Goal: Task Accomplishment & Management: Manage account settings

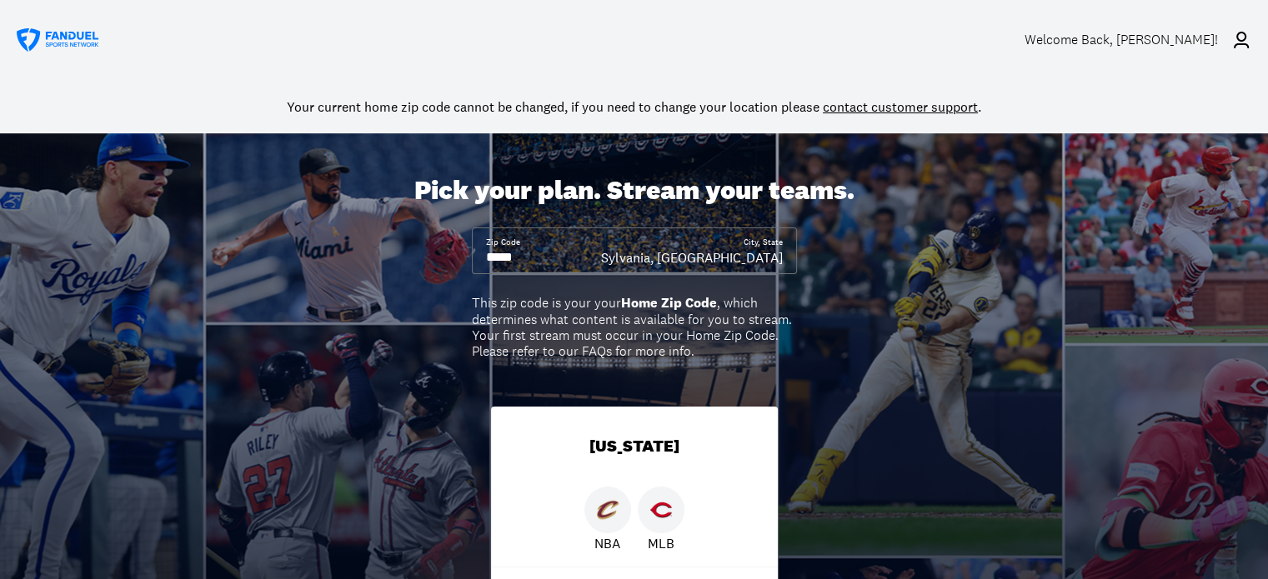
click at [1233, 90] on div "Your current home zip code cannot be changed, if you need to change your locati…" at bounding box center [634, 106] width 1268 height 53
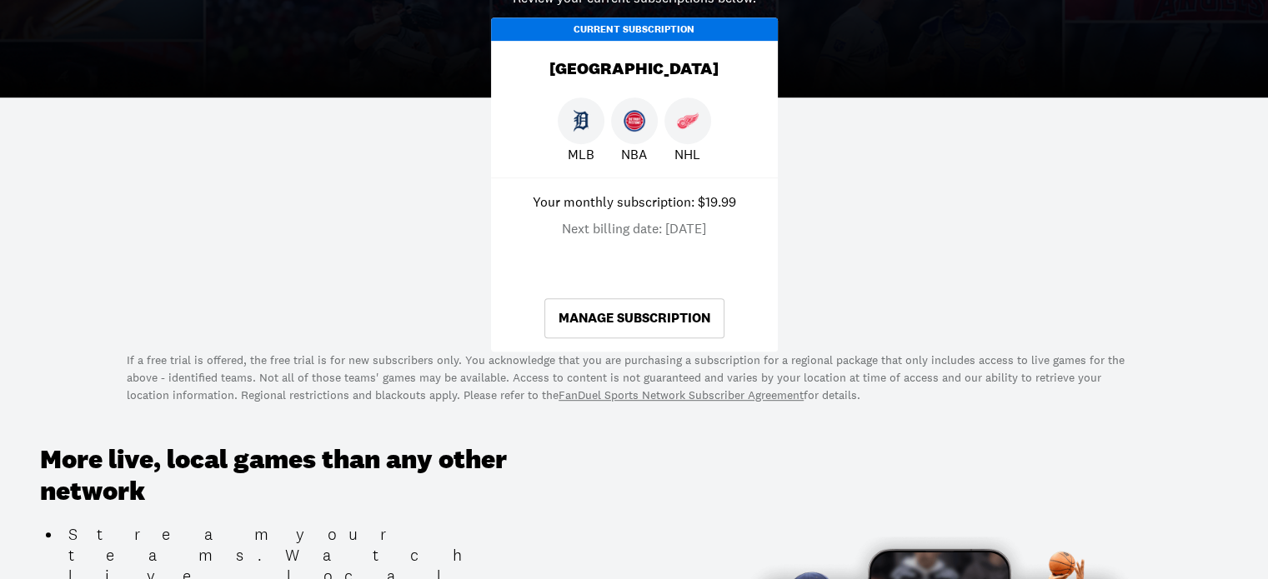
scroll to position [805, 0]
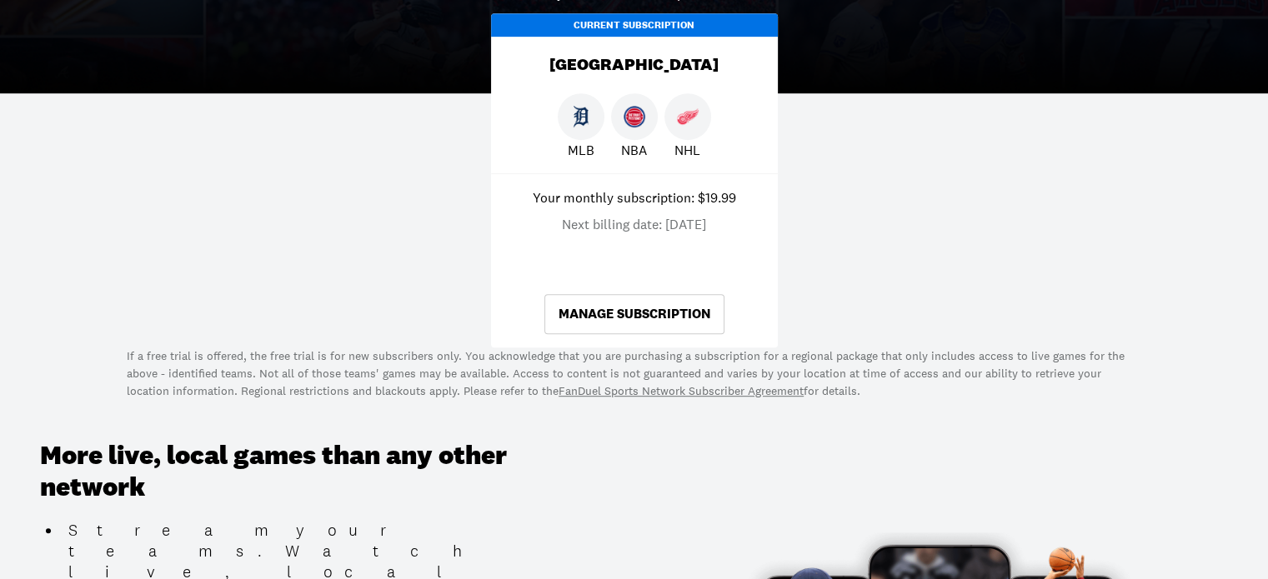
click at [683, 308] on link "Manage Subscription" at bounding box center [634, 314] width 180 height 40
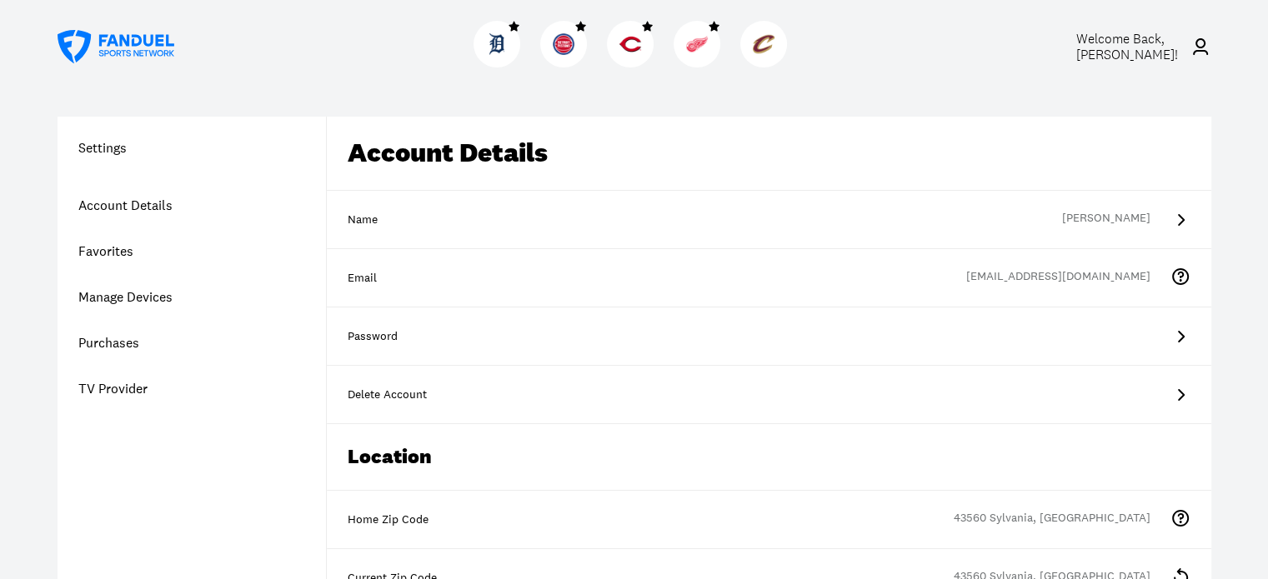
click at [113, 342] on link "Purchases" at bounding box center [192, 343] width 268 height 46
